Goal: Information Seeking & Learning: Learn about a topic

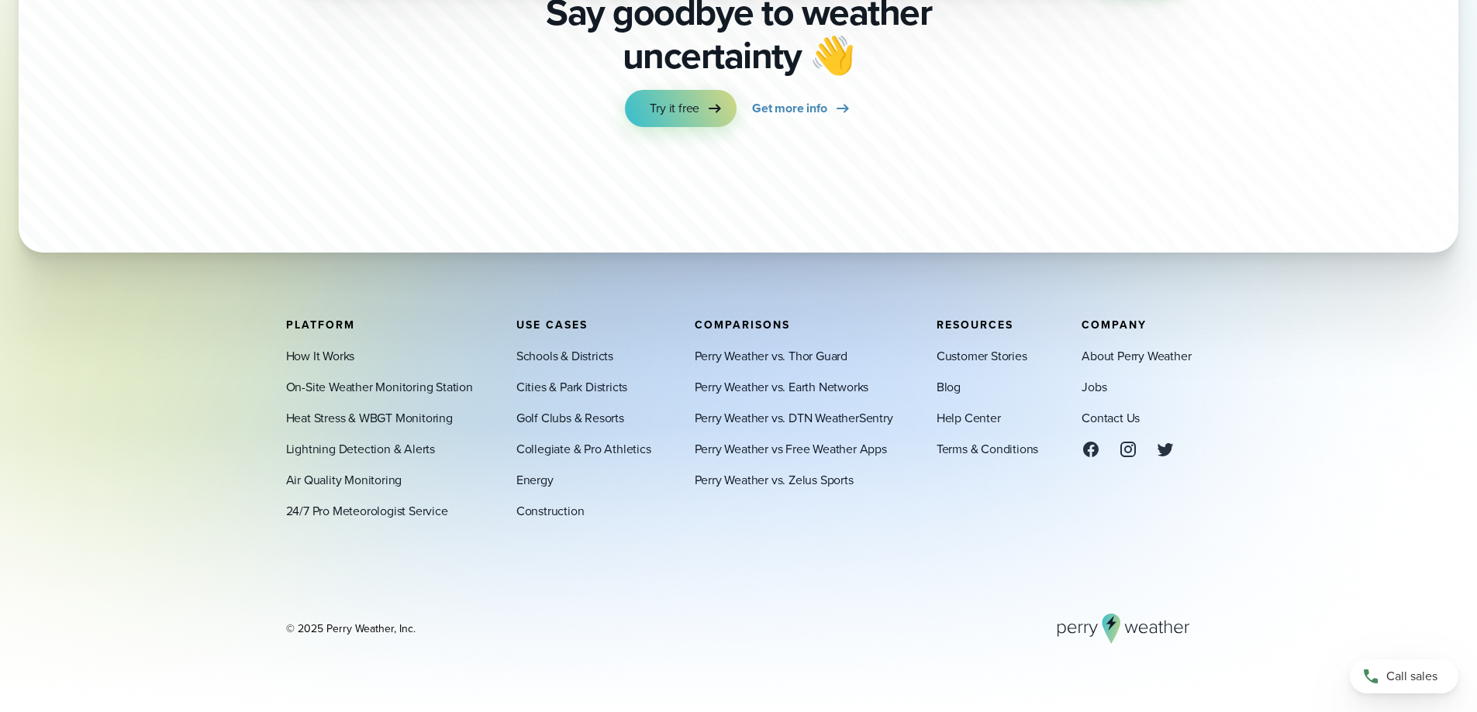
scroll to position [5425, 0]
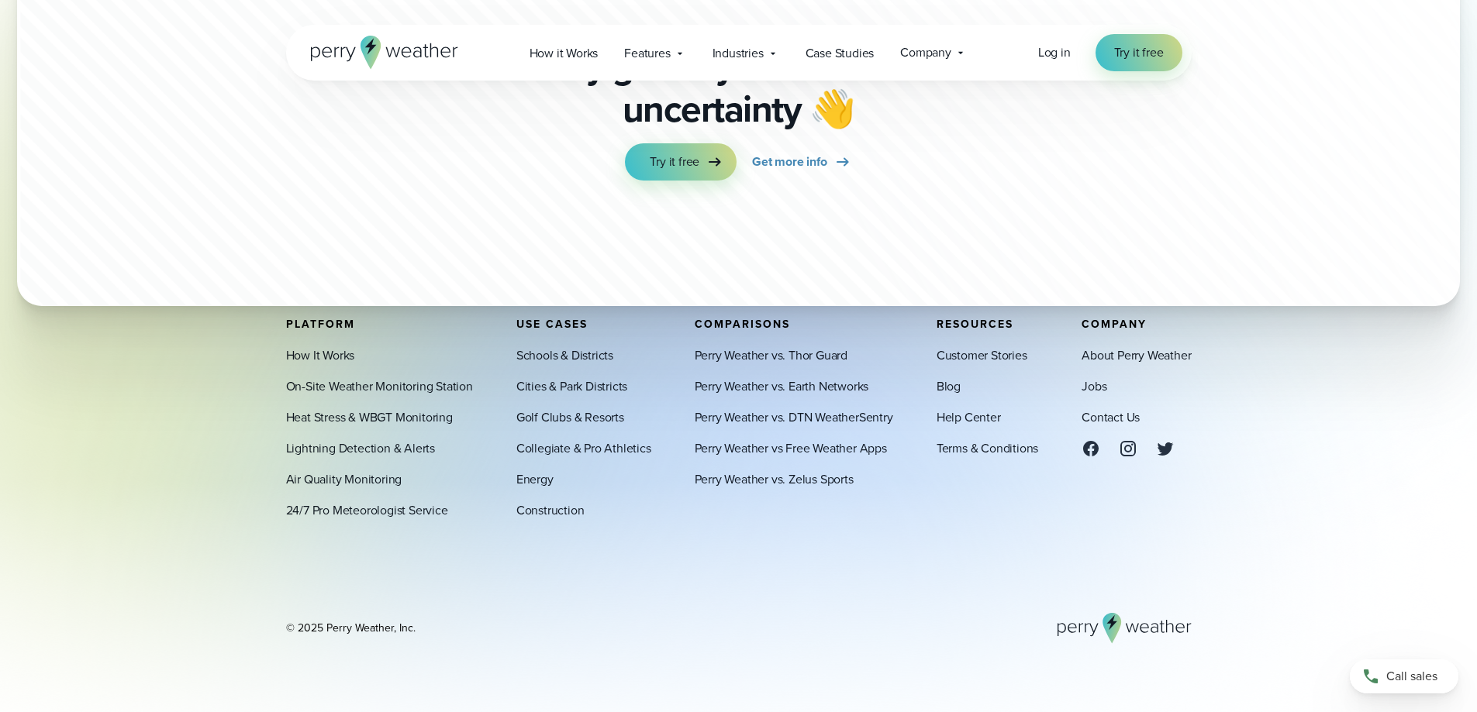
scroll to position [8439, 0]
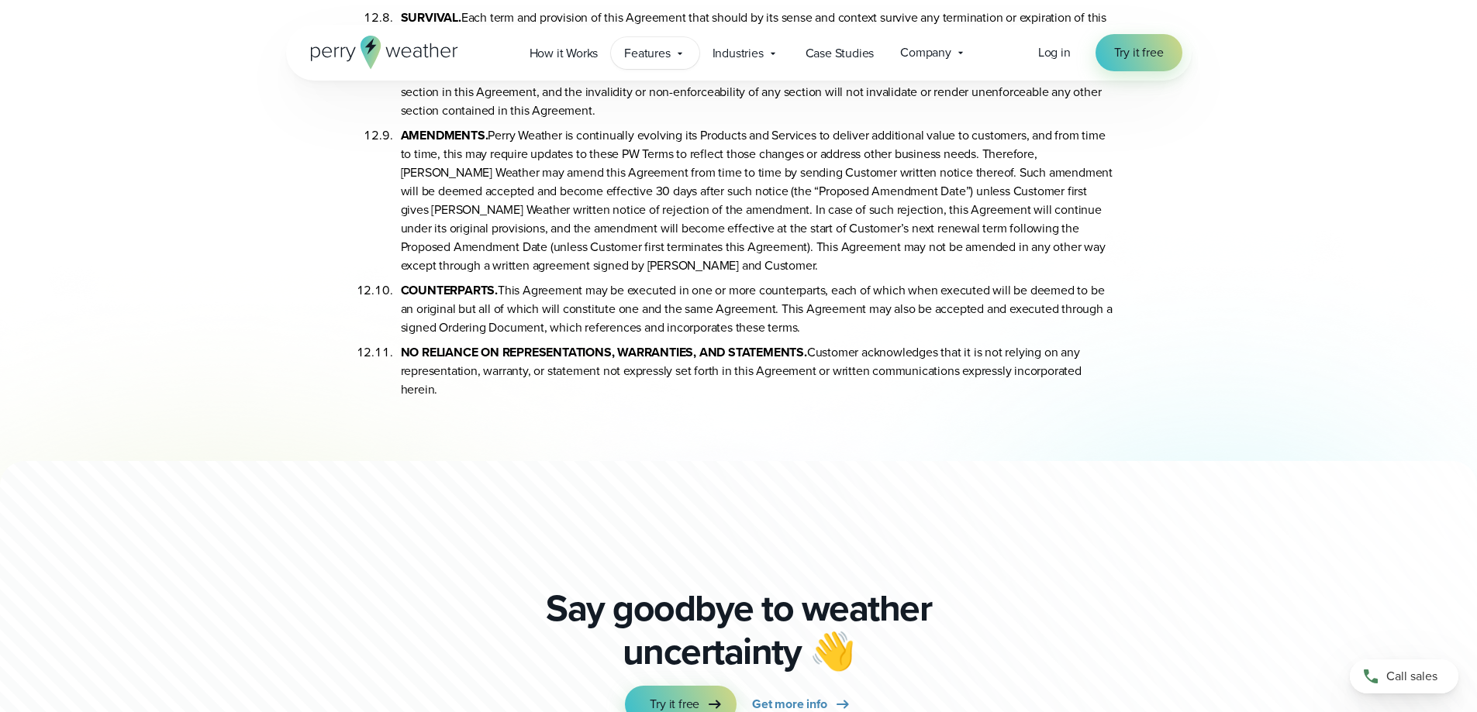
click at [657, 52] on span "Features" at bounding box center [647, 53] width 46 height 19
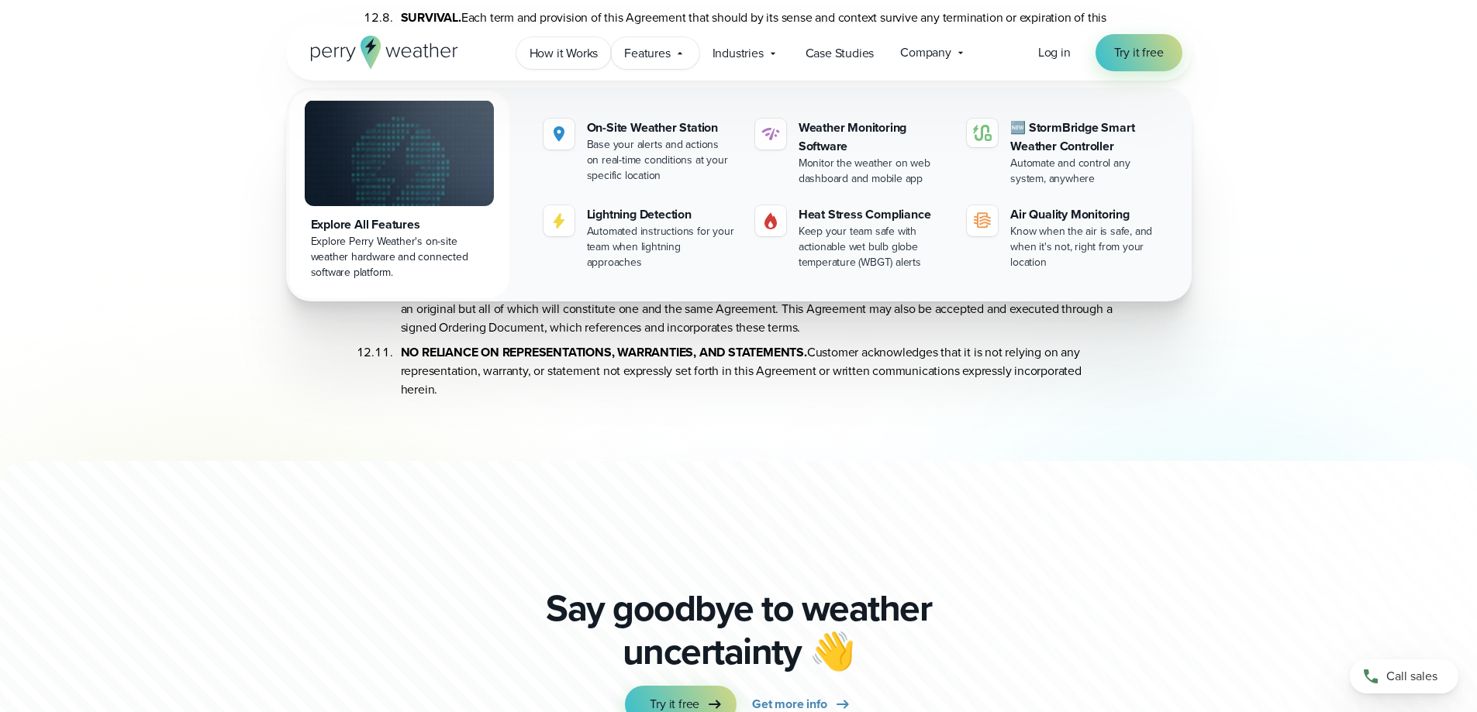
click at [575, 53] on span "How it Works" at bounding box center [563, 53] width 69 height 19
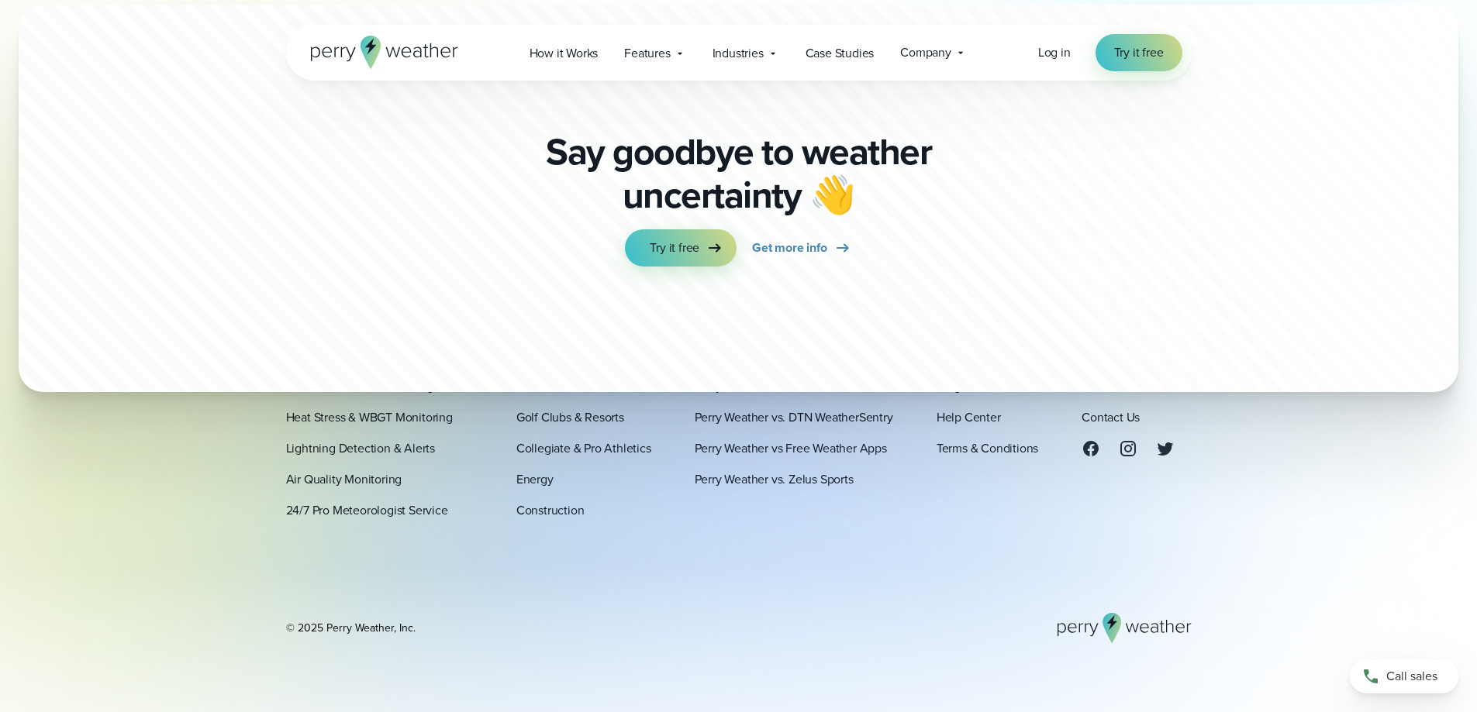
scroll to position [4286, 0]
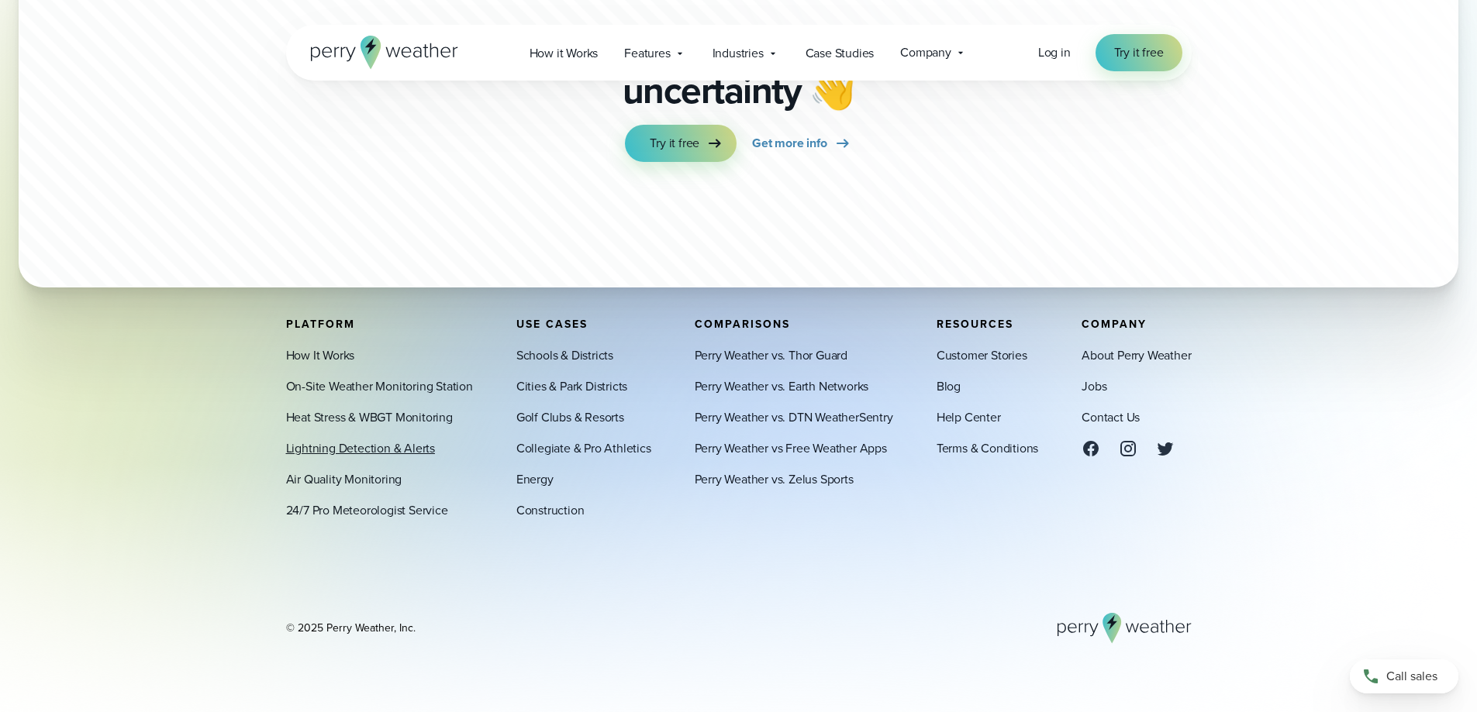
click at [348, 454] on link "Lightning Detection & Alerts" at bounding box center [360, 449] width 149 height 19
